Goal: Task Accomplishment & Management: Use online tool/utility

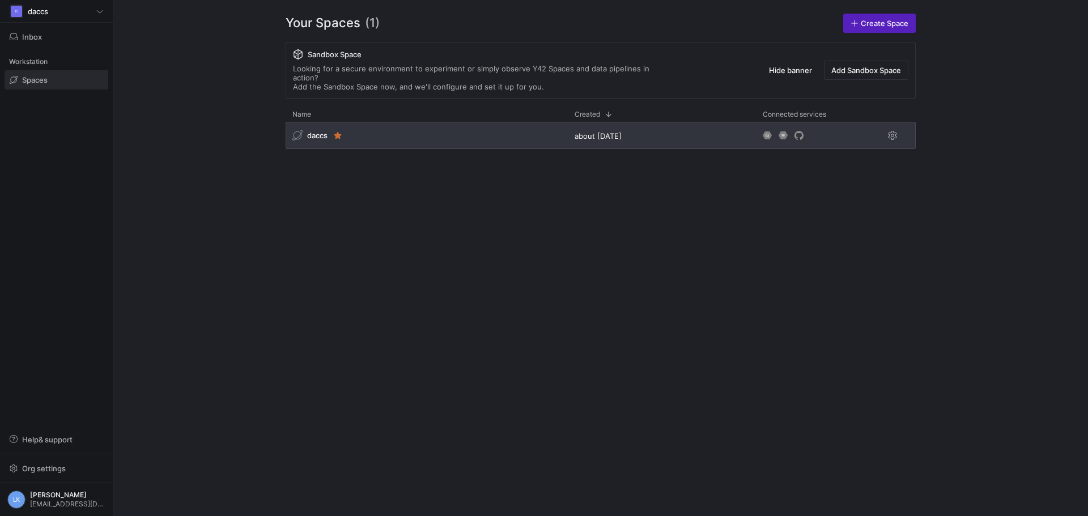
click at [406, 131] on div "daccs" at bounding box center [427, 135] width 282 height 27
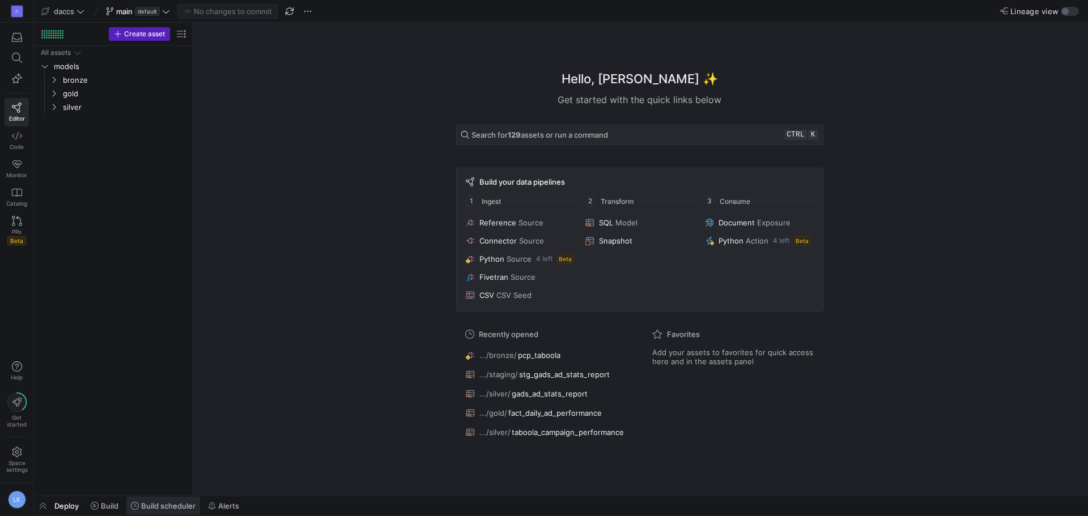
click at [146, 506] on span "Build scheduler" at bounding box center [168, 505] width 54 height 9
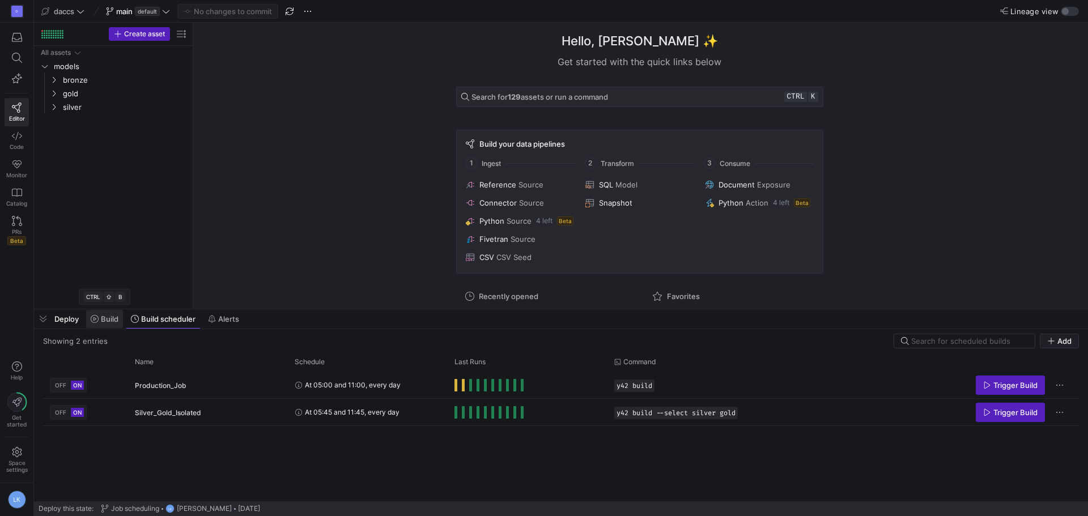
click at [109, 324] on span at bounding box center [104, 319] width 37 height 18
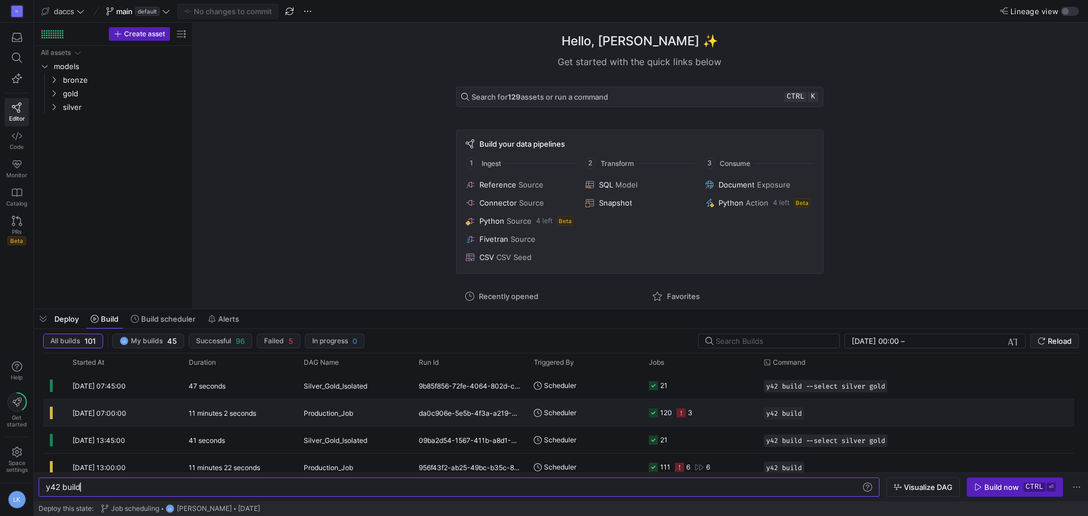
click at [274, 410] on div "11 minutes 2 seconds" at bounding box center [239, 412] width 115 height 27
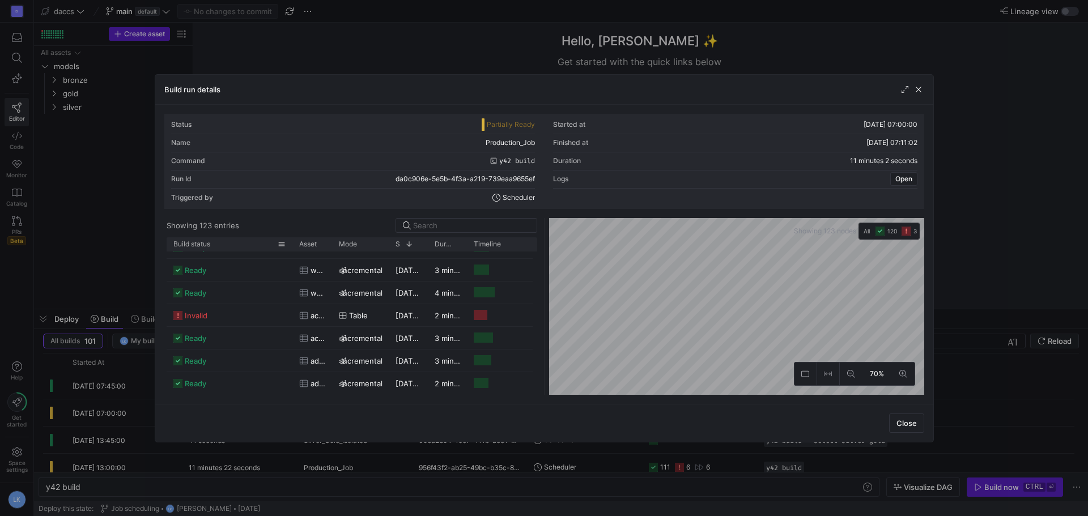
drag, startPoint x: 211, startPoint y: 243, endPoint x: 291, endPoint y: 250, distance: 80.8
click at [291, 250] on div at bounding box center [292, 244] width 5 height 14
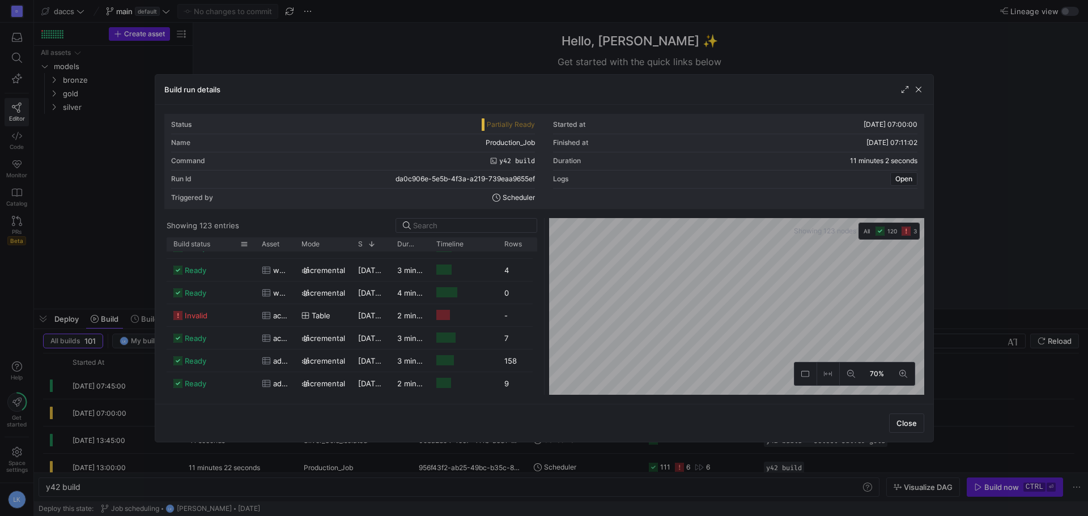
drag, startPoint x: 291, startPoint y: 248, endPoint x: 231, endPoint y: 248, distance: 60.1
click at [253, 248] on div at bounding box center [255, 244] width 5 height 14
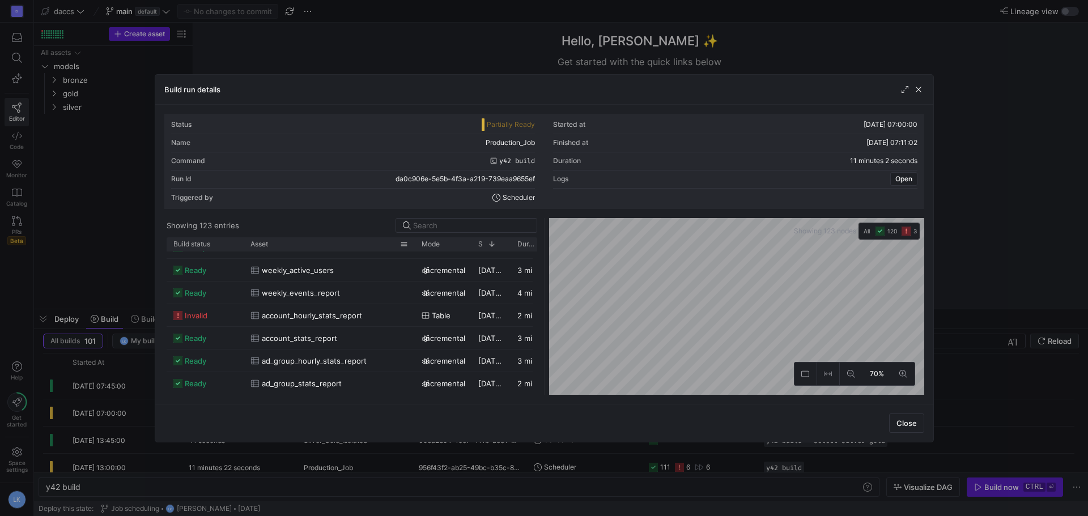
drag, startPoint x: 282, startPoint y: 245, endPoint x: 414, endPoint y: 248, distance: 131.5
click at [414, 248] on div at bounding box center [414, 244] width 5 height 14
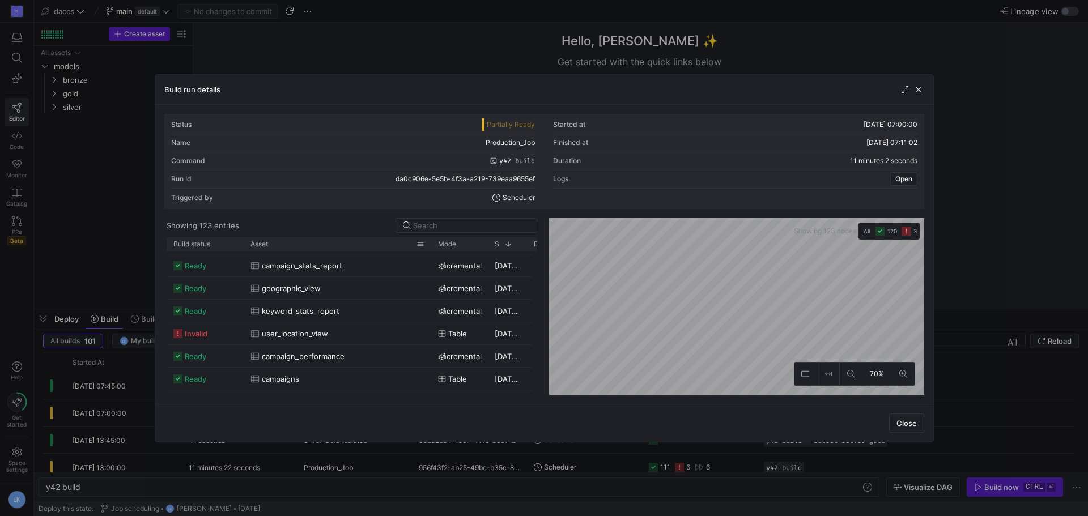
drag, startPoint x: 413, startPoint y: 247, endPoint x: 440, endPoint y: 251, distance: 26.9
click at [440, 251] on div "Build status Asset Mode 1" at bounding box center [352, 316] width 371 height 158
click at [186, 331] on span "invalid" at bounding box center [196, 334] width 23 height 22
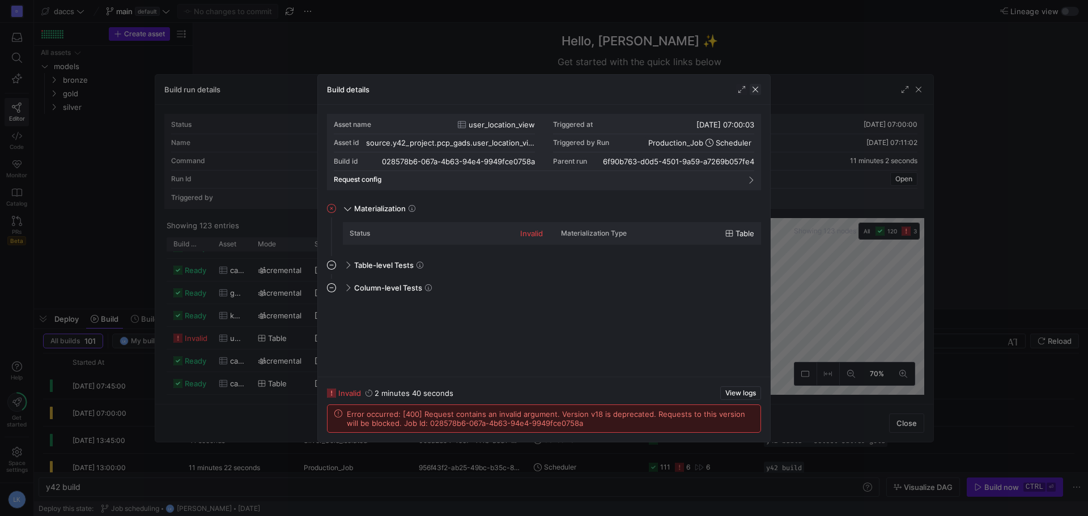
click at [756, 90] on span "button" at bounding box center [755, 89] width 11 height 11
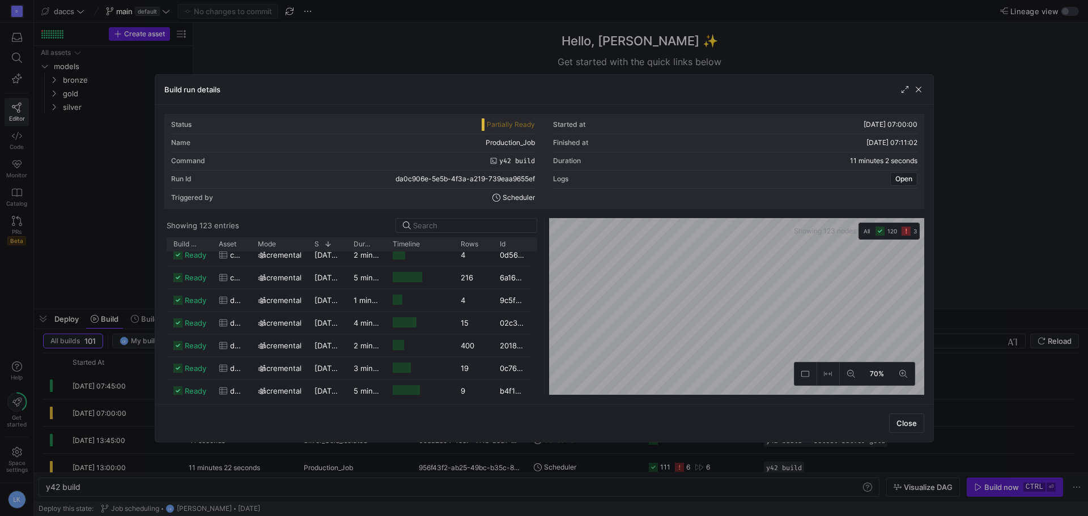
click at [912, 91] on div at bounding box center [911, 89] width 25 height 11
click at [918, 91] on span "button" at bounding box center [918, 89] width 11 height 11
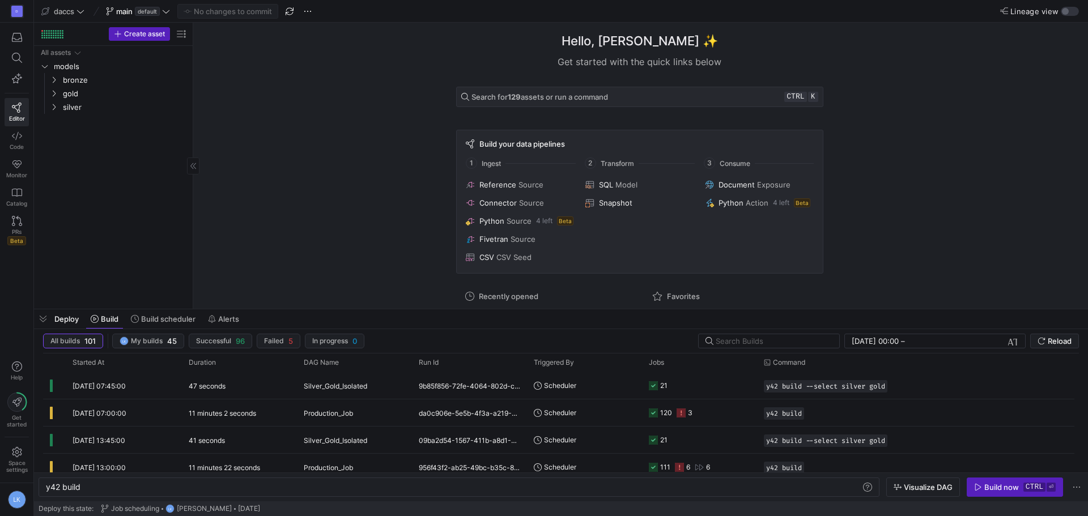
click at [103, 172] on div "All assets models bronze gold silver" at bounding box center [114, 175] width 150 height 258
click at [69, 181] on div "All assets models bronze gold silver" at bounding box center [114, 175] width 150 height 258
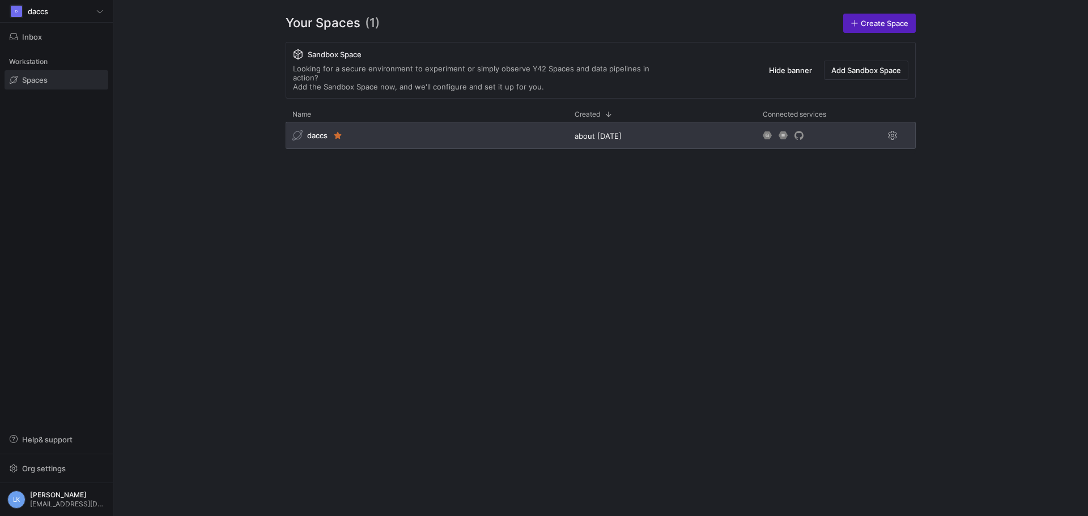
click at [358, 131] on div "daccs" at bounding box center [427, 135] width 282 height 27
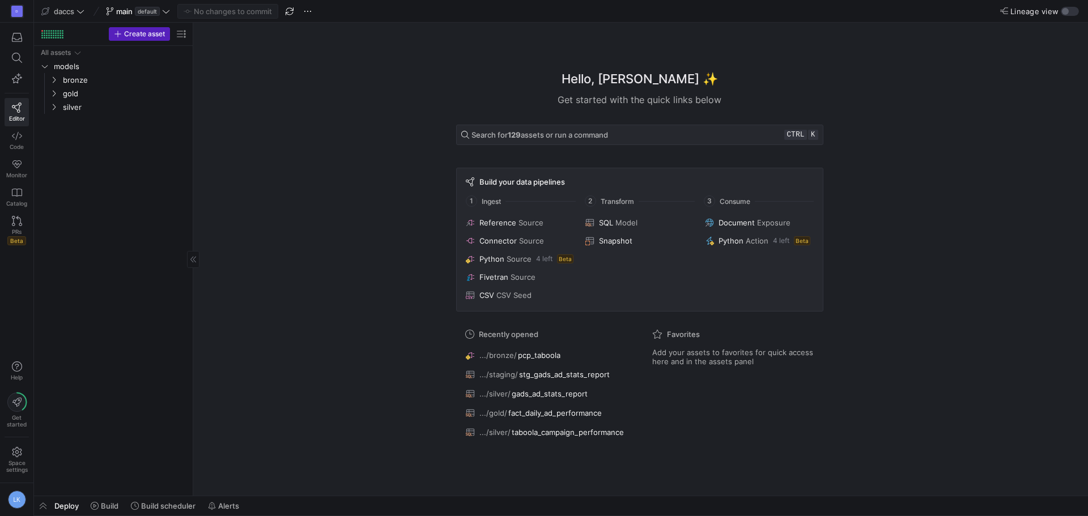
click at [156, 222] on div "All assets models bronze gold silver" at bounding box center [114, 268] width 150 height 445
click at [56, 106] on icon "Press SPACE to select this row." at bounding box center [54, 107] width 8 height 7
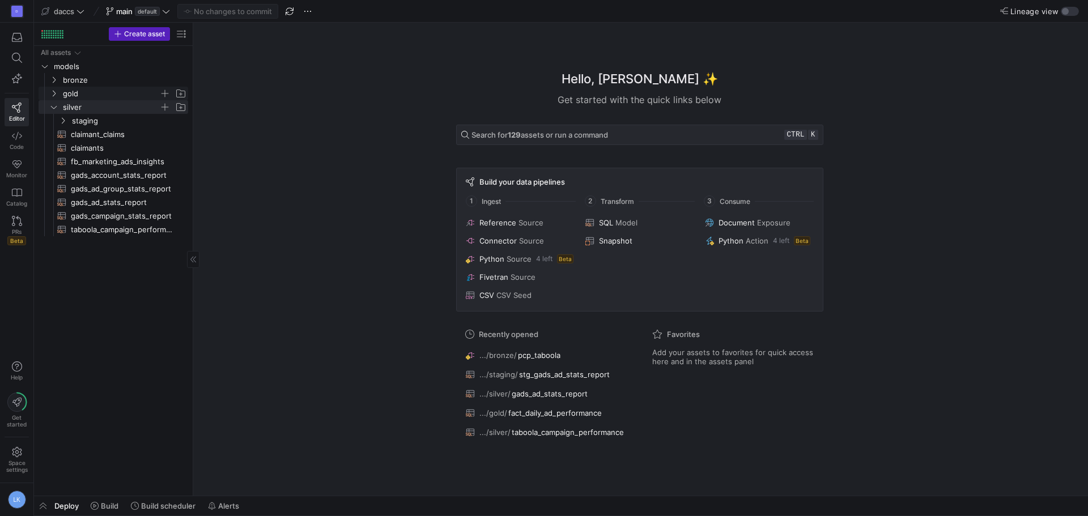
click at [50, 95] on icon "Press SPACE to select this row." at bounding box center [54, 93] width 8 height 7
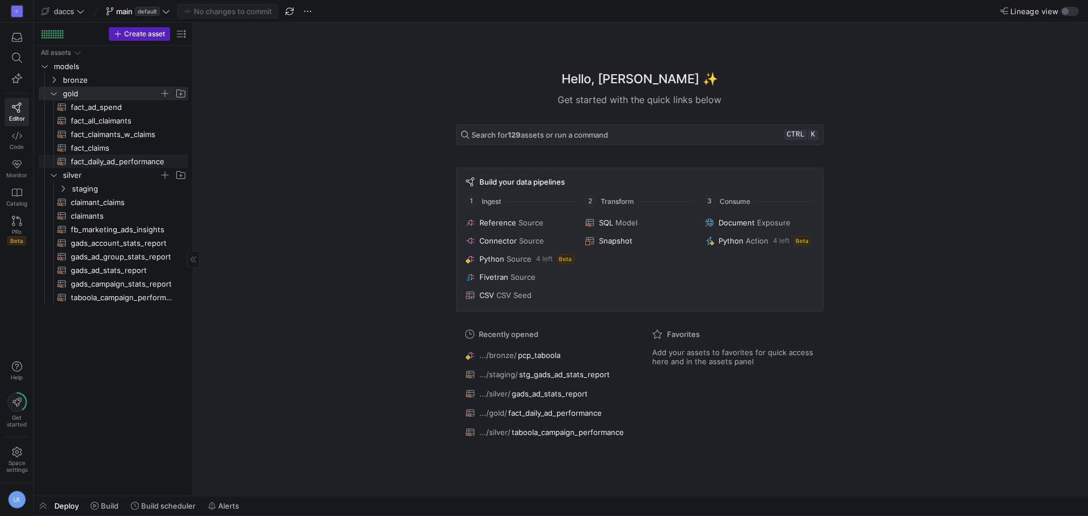
click at [112, 165] on span "fact_daily_ad_performance​​​​​​​​​​" at bounding box center [123, 161] width 104 height 13
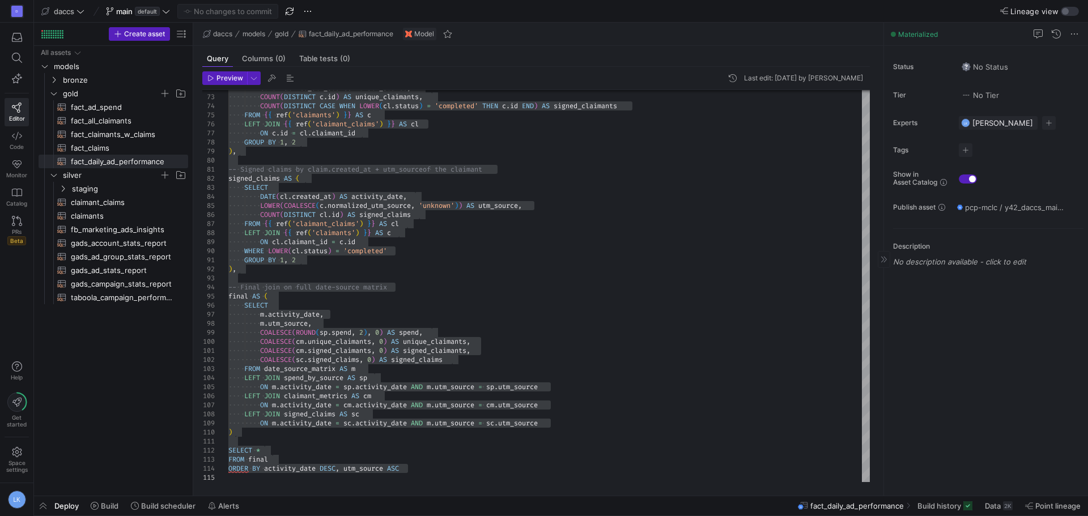
click at [970, 392] on div "Status No Status Tier No Tier Experts LK Laurens Kuiper 1 expert Tags No tags S…" at bounding box center [986, 271] width 204 height 450
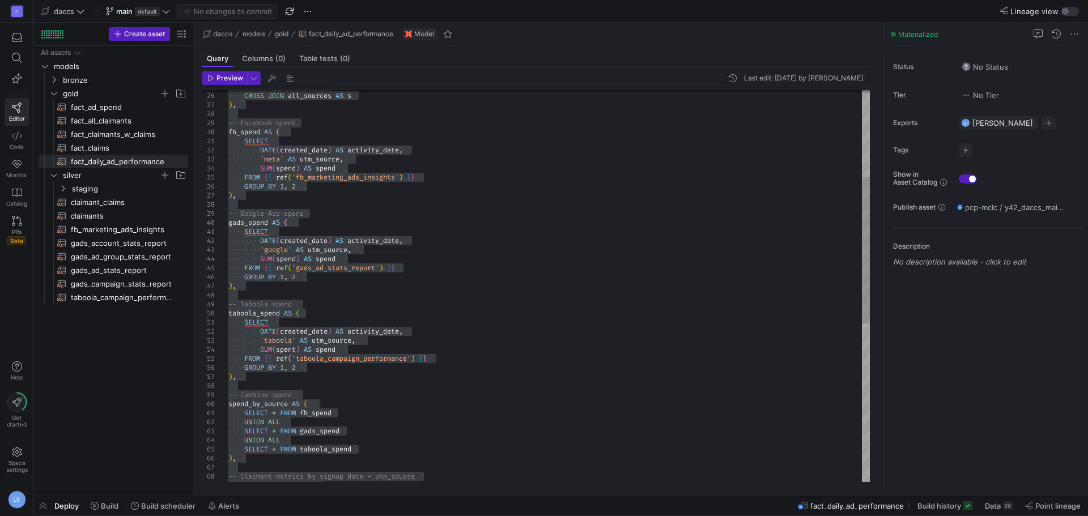
type textarea "SELECT DATE(created_date) AS activity_date, 'google' AS utm_source, SUM(spend) …"
click at [574, 278] on div ") , -- Claimant metrics by signup date + utm_source claimant_metrics AS ( SELEC…" at bounding box center [548, 382] width 641 height 1052
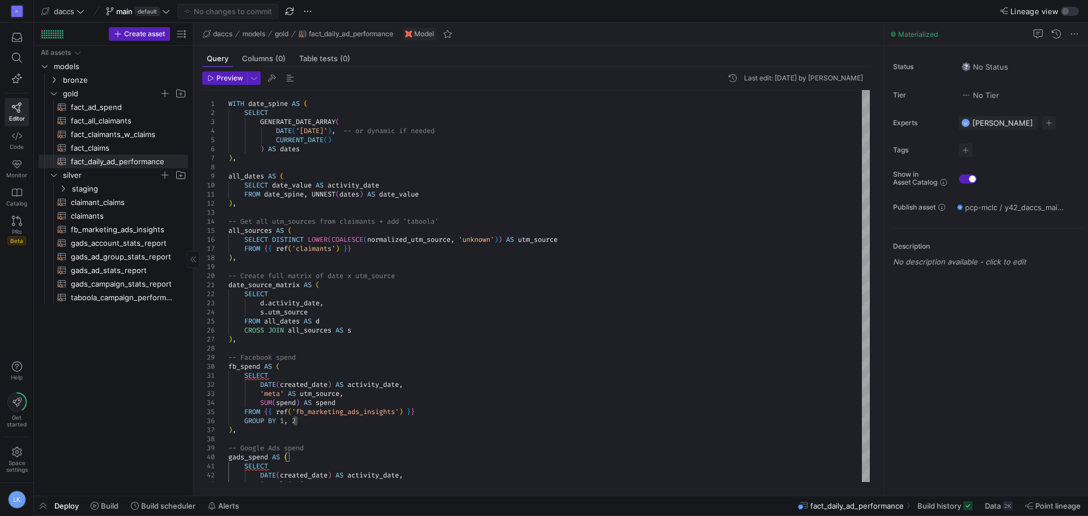
click at [128, 368] on div "All assets models bronze gold silver staging claimant_claims​​​​​​​​​​ claimant…" at bounding box center [114, 268] width 150 height 445
click at [54, 78] on icon "Press SPACE to select this row." at bounding box center [54, 79] width 8 height 7
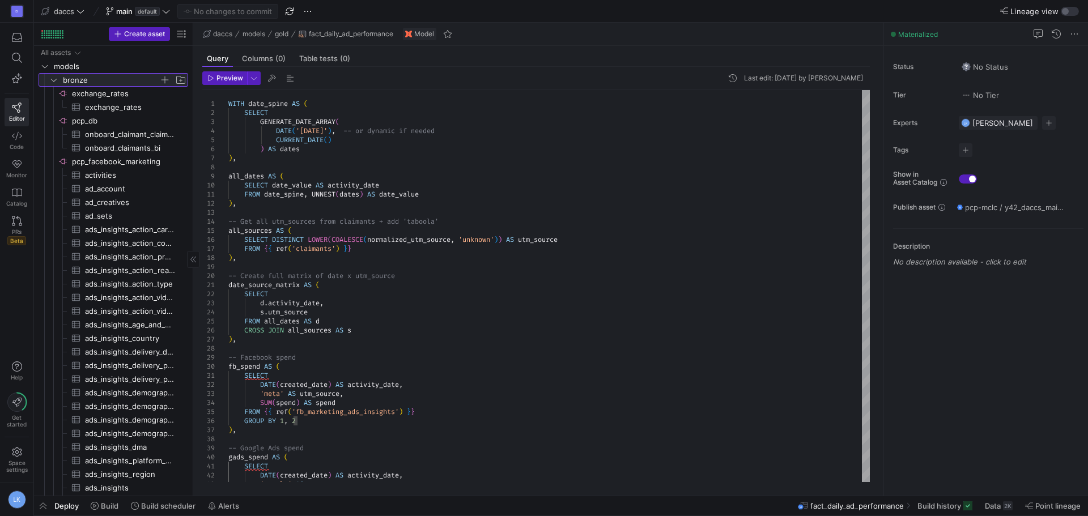
click at [54, 78] on icon at bounding box center [54, 79] width 8 height 7
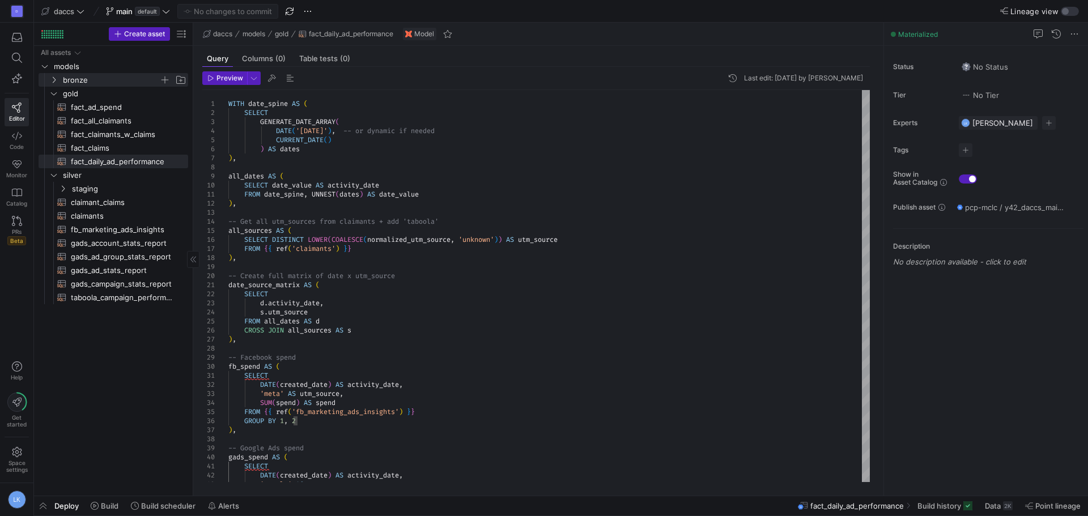
click at [121, 385] on div "All assets models bronze gold fact_ad_spend​​​​​​​​​​ fact_all_claimants​​​​​​​…" at bounding box center [114, 268] width 150 height 445
click at [581, 25] on div "daccs models gold fact_daily_ad_performance Model" at bounding box center [538, 34] width 690 height 23
